Goal: Find specific fact: Find specific fact

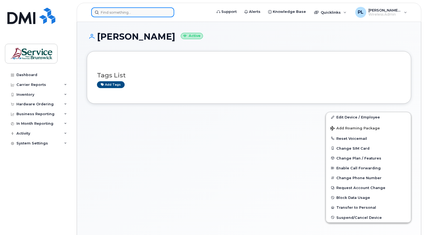
click at [119, 15] on input at bounding box center [132, 12] width 83 height 10
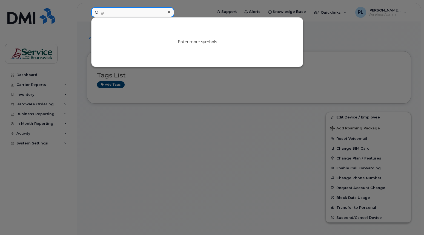
type input "gi"
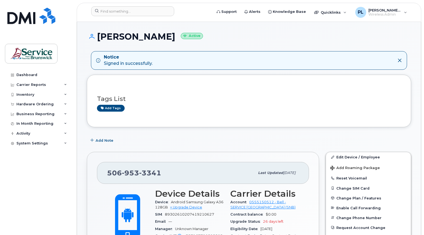
click at [54, 190] on div "Dashboard Carrier Reports Monthly Billing Data Daily Data Pooling Data Behavior…" at bounding box center [39, 148] width 68 height 157
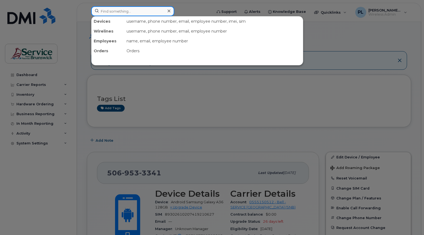
click at [127, 8] on input at bounding box center [132, 11] width 83 height 10
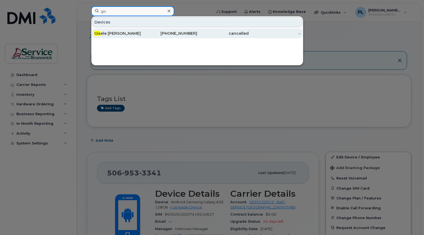
type input "gis"
click at [138, 33] on div "Gis ele McIntyre" at bounding box center [119, 33] width 51 height 5
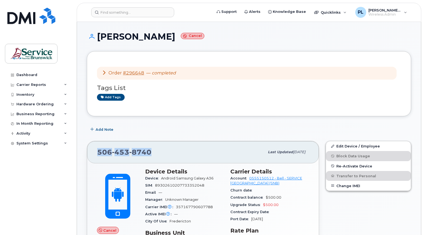
drag, startPoint x: 164, startPoint y: 152, endPoint x: 94, endPoint y: 153, distance: 70.1
click at [94, 153] on div "[PHONE_NUMBER] Last updated [DATE]" at bounding box center [202, 152] width 231 height 22
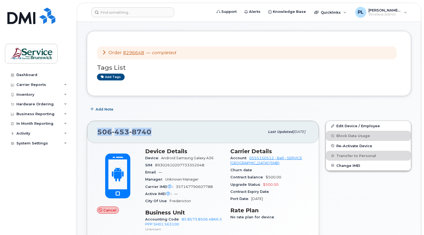
scroll to position [55, 0]
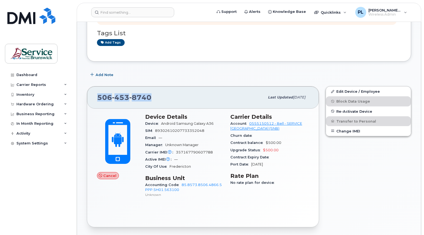
copy span "[PHONE_NUMBER]"
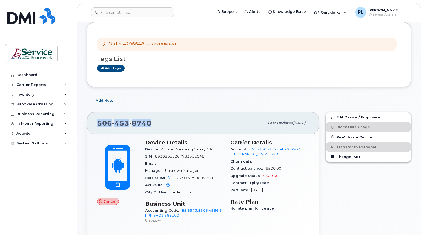
scroll to position [0, 0]
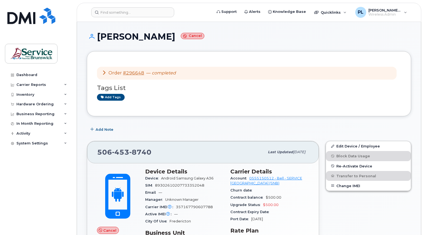
click at [104, 74] on icon at bounding box center [104, 72] width 4 height 4
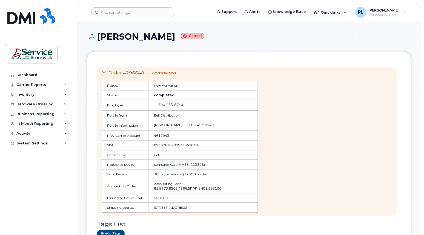
scroll to position [27, 0]
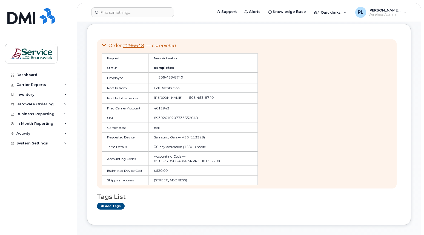
click at [153, 216] on div "Order #296648 — completed Request New Activation Status completed Employee 506 …" at bounding box center [249, 124] width 324 height 201
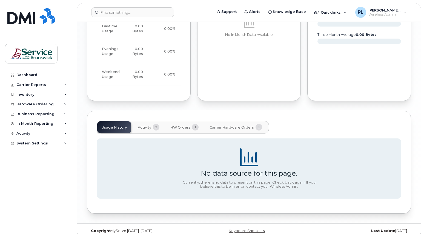
scroll to position [558, 0]
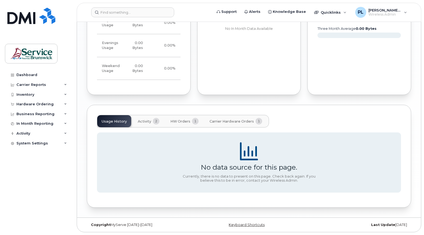
click at [142, 121] on span "Activity" at bounding box center [144, 121] width 13 height 4
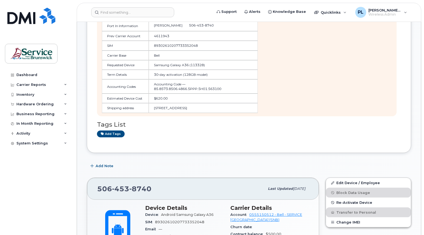
scroll to position [76, 0]
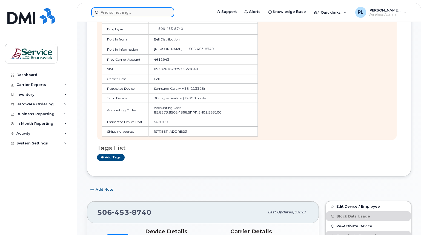
click at [107, 14] on input at bounding box center [132, 12] width 83 height 10
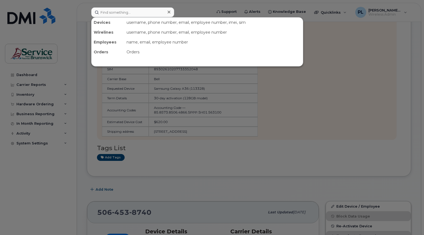
click at [199, 9] on div at bounding box center [212, 117] width 424 height 235
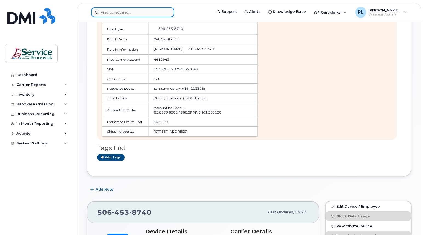
click at [140, 13] on input at bounding box center [132, 12] width 83 height 10
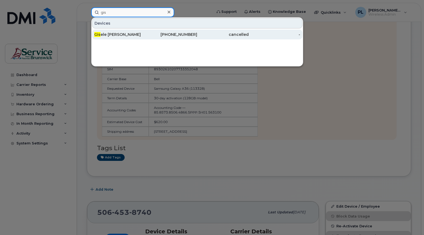
type input "gis"
click at [140, 34] on div "Gis ele [PERSON_NAME]" at bounding box center [119, 34] width 51 height 5
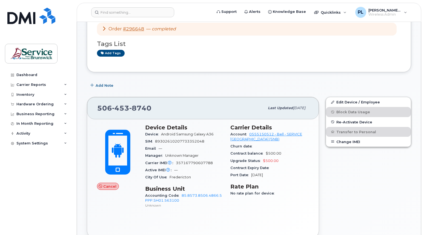
scroll to position [82, 0]
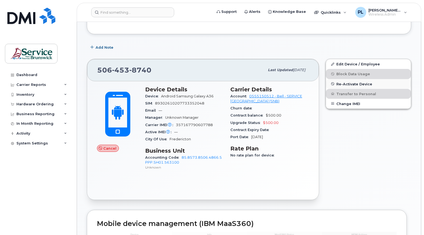
click at [353, 85] on span "Re-Activate Device" at bounding box center [354, 84] width 36 height 4
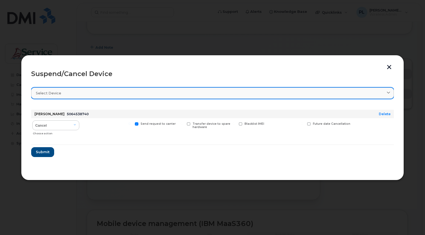
click at [121, 95] on div "Select device" at bounding box center [212, 93] width 353 height 5
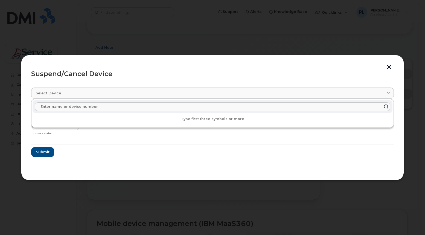
click at [385, 65] on button "button" at bounding box center [389, 68] width 8 height 6
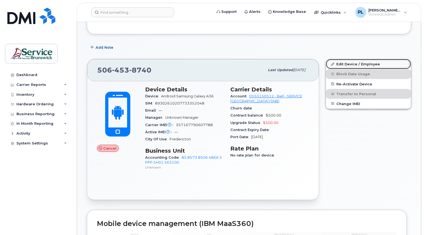
click at [392, 68] on link "Edit Device / Employee" at bounding box center [368, 64] width 85 height 10
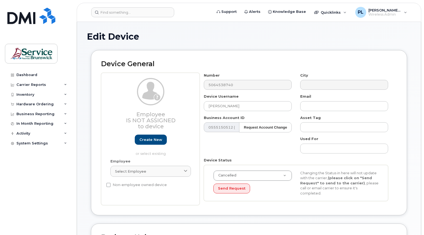
select select "35669426"
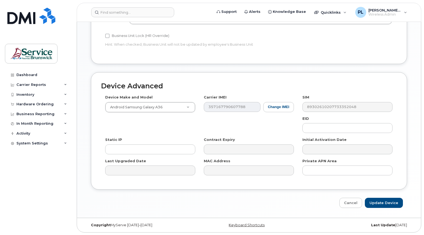
scroll to position [246, 0]
click at [358, 202] on link "Cancel" at bounding box center [350, 203] width 23 height 10
